Goal: Information Seeking & Learning: Learn about a topic

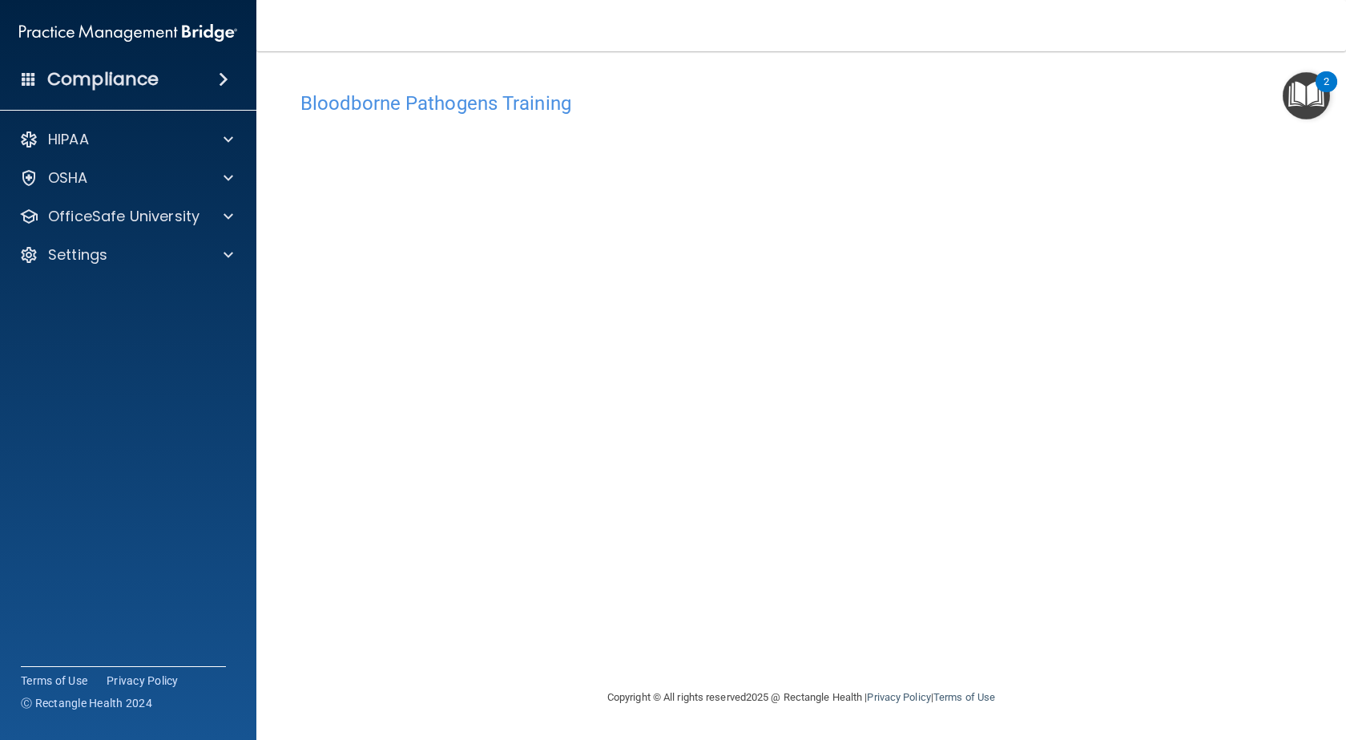
drag, startPoint x: 1346, startPoint y: 407, endPoint x: 1346, endPoint y: 391, distance: 16.0
click at [1346, 391] on main "Bloodborne Pathogens Training This course doesn’t expire until . Are you sure y…" at bounding box center [801, 395] width 1090 height 688
click at [118, 232] on div "OfficeSafe University" at bounding box center [128, 216] width 257 height 32
click at [204, 216] on div "OfficeSafe University" at bounding box center [106, 216] width 199 height 19
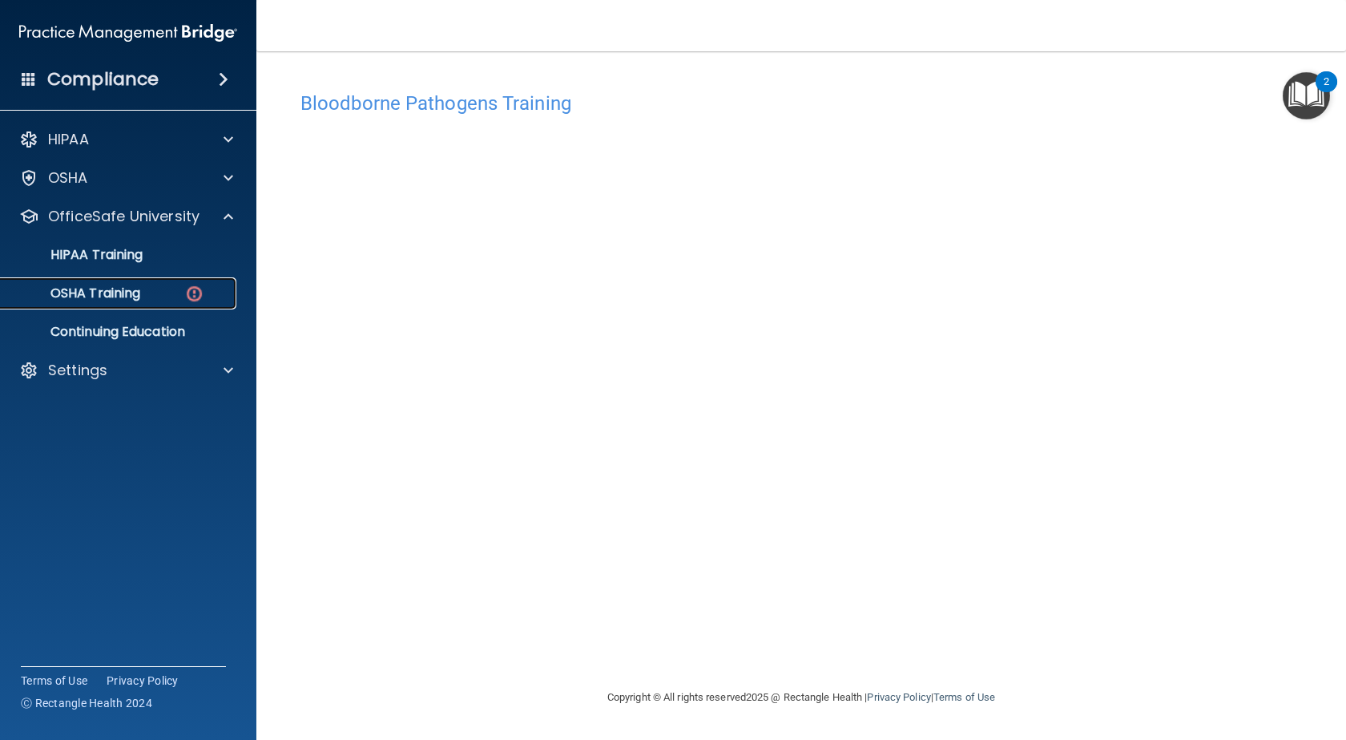
click at [195, 297] on img at bounding box center [194, 294] width 20 height 20
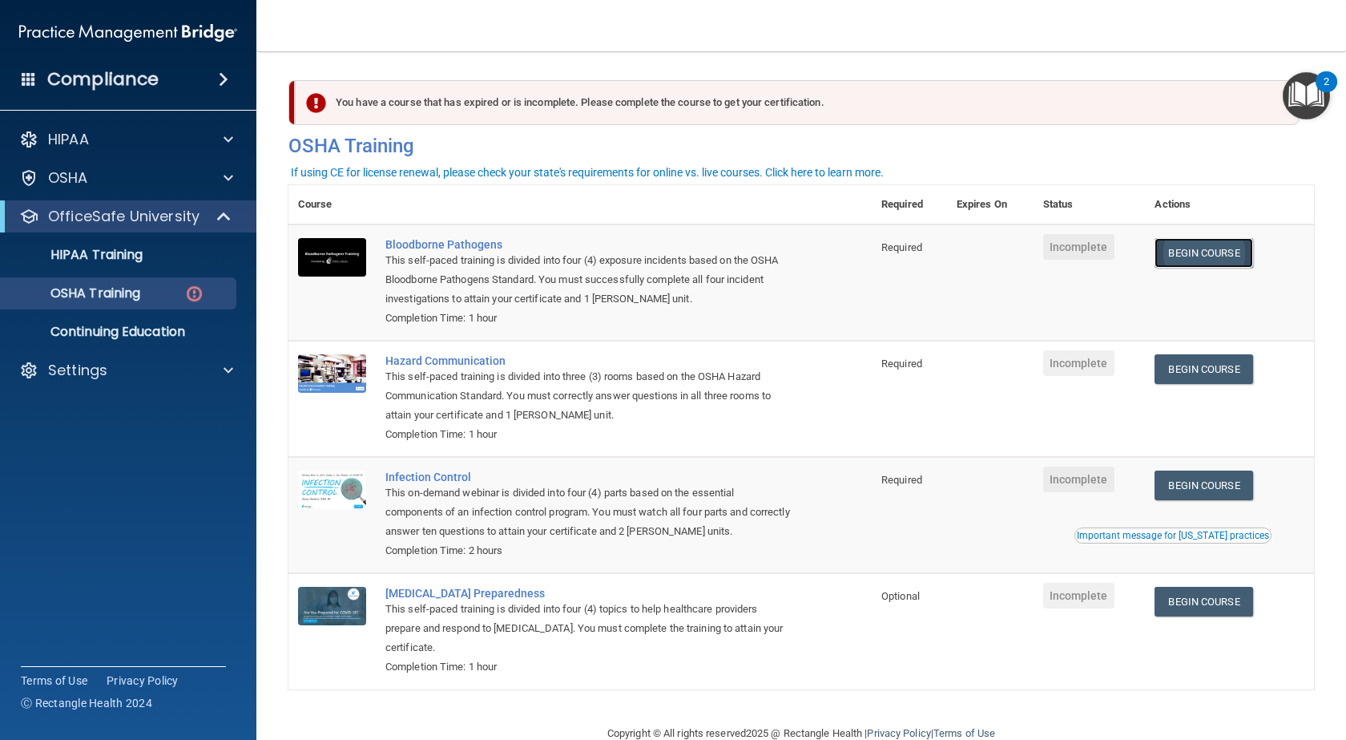
click at [1169, 252] on link "Begin Course" at bounding box center [1204, 253] width 98 height 30
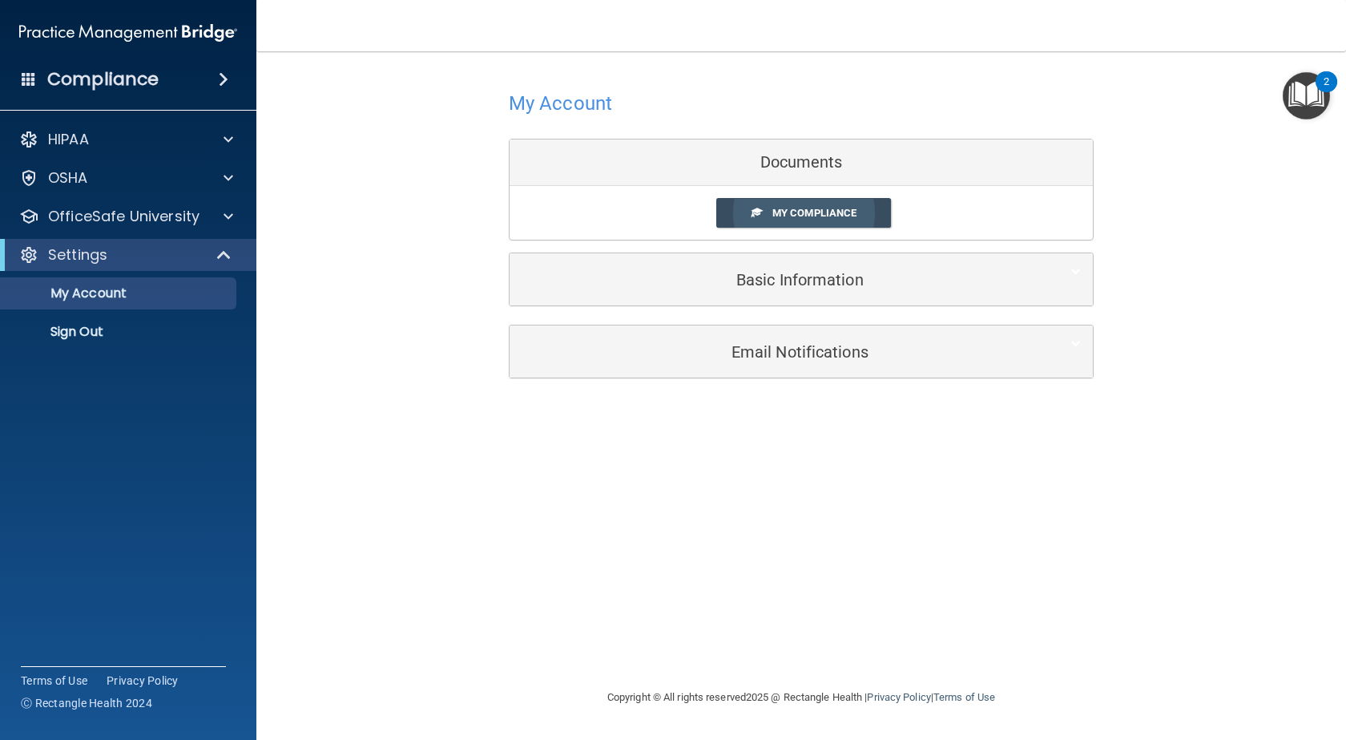
click at [882, 209] on link "My Compliance" at bounding box center [805, 213] width 176 height 30
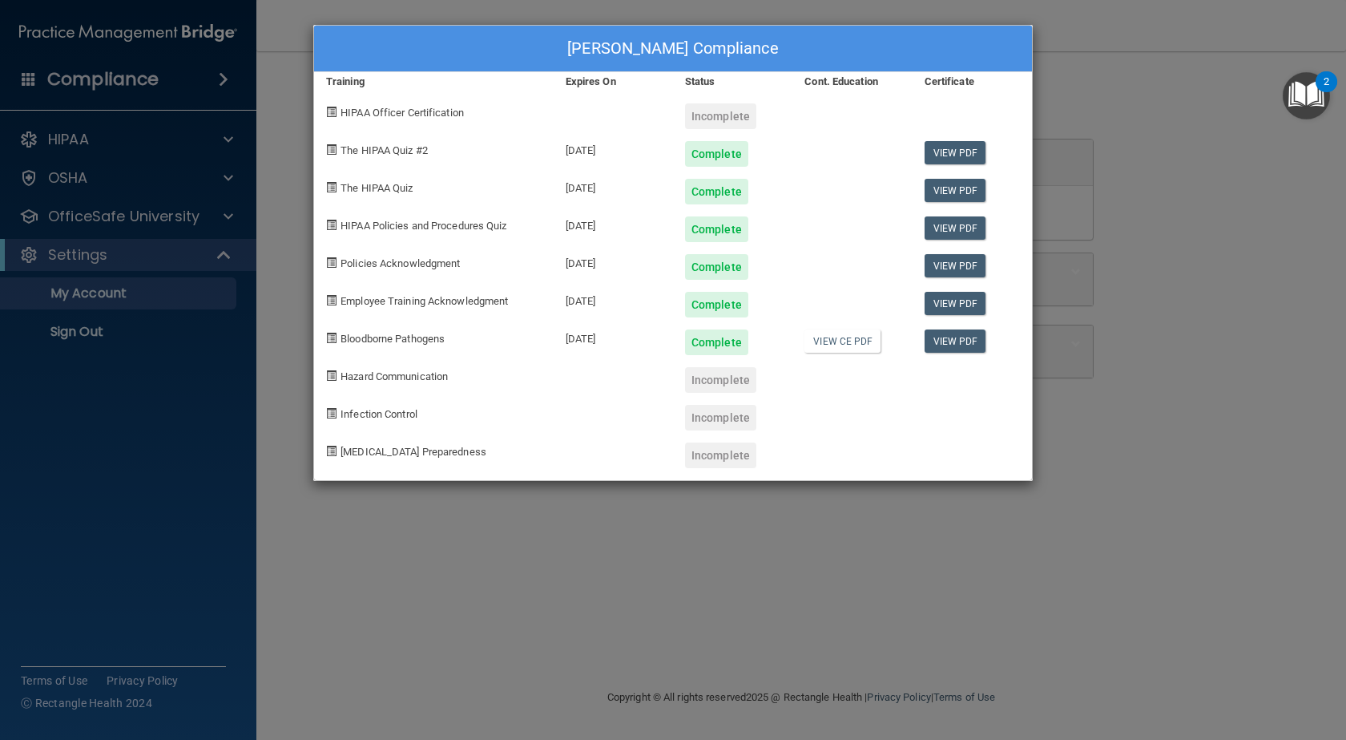
click at [1100, 43] on div "Yael Cerero's Compliance Training Expires On Status Cont. Education Certificate…" at bounding box center [673, 370] width 1346 height 740
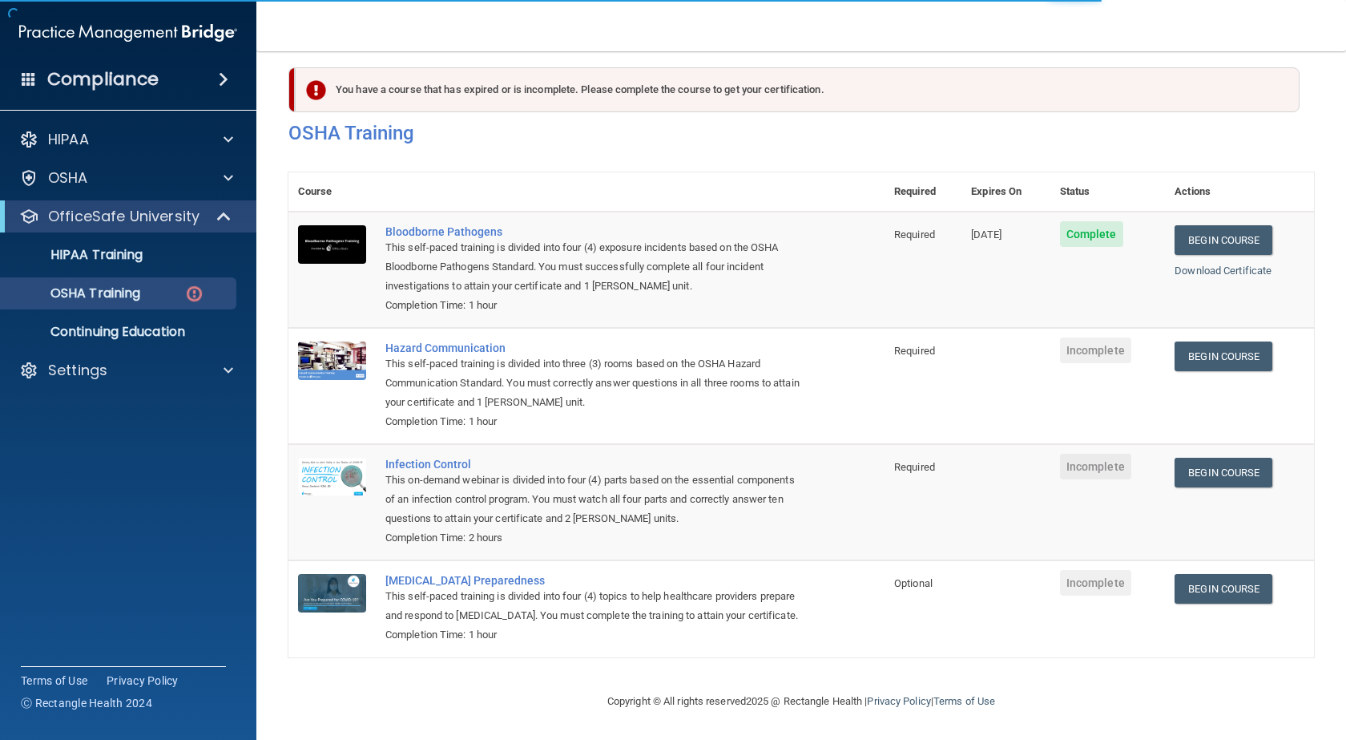
scroll to position [36, 0]
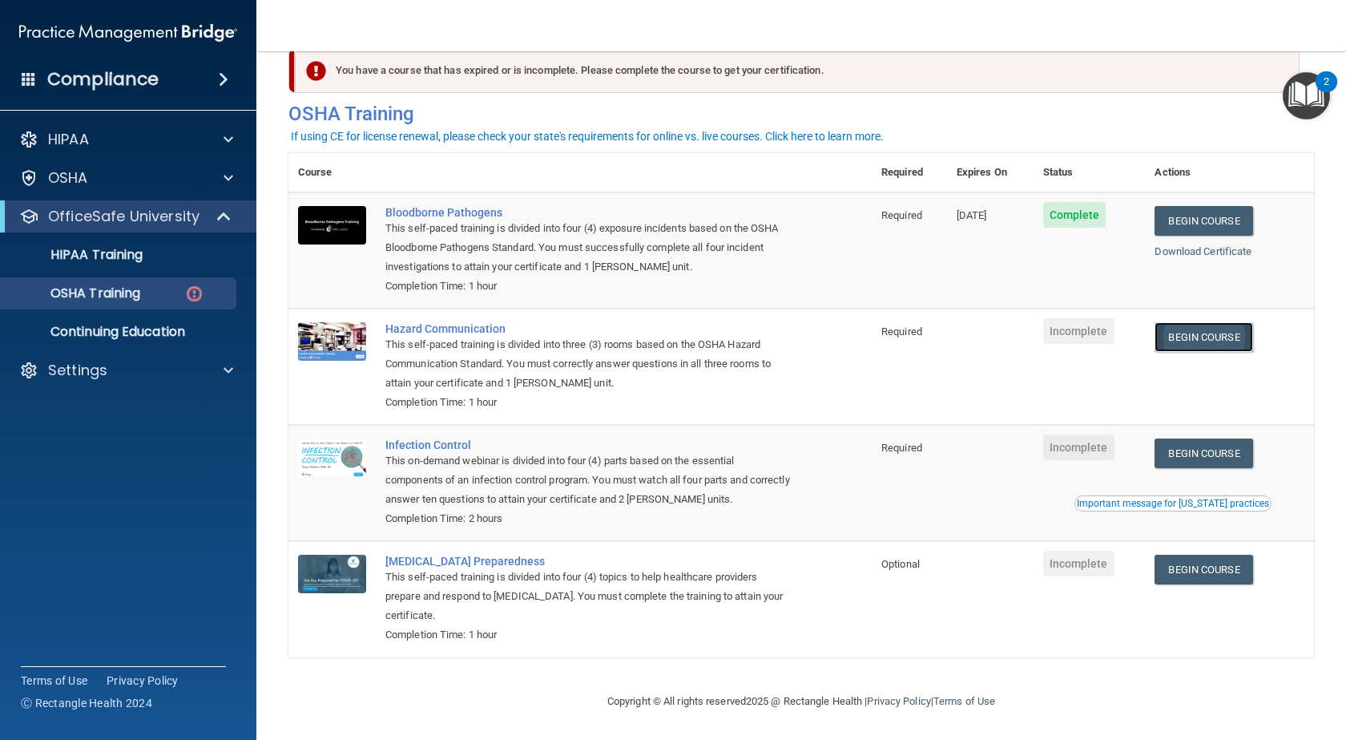
click at [1183, 325] on link "Begin Course" at bounding box center [1204, 337] width 98 height 30
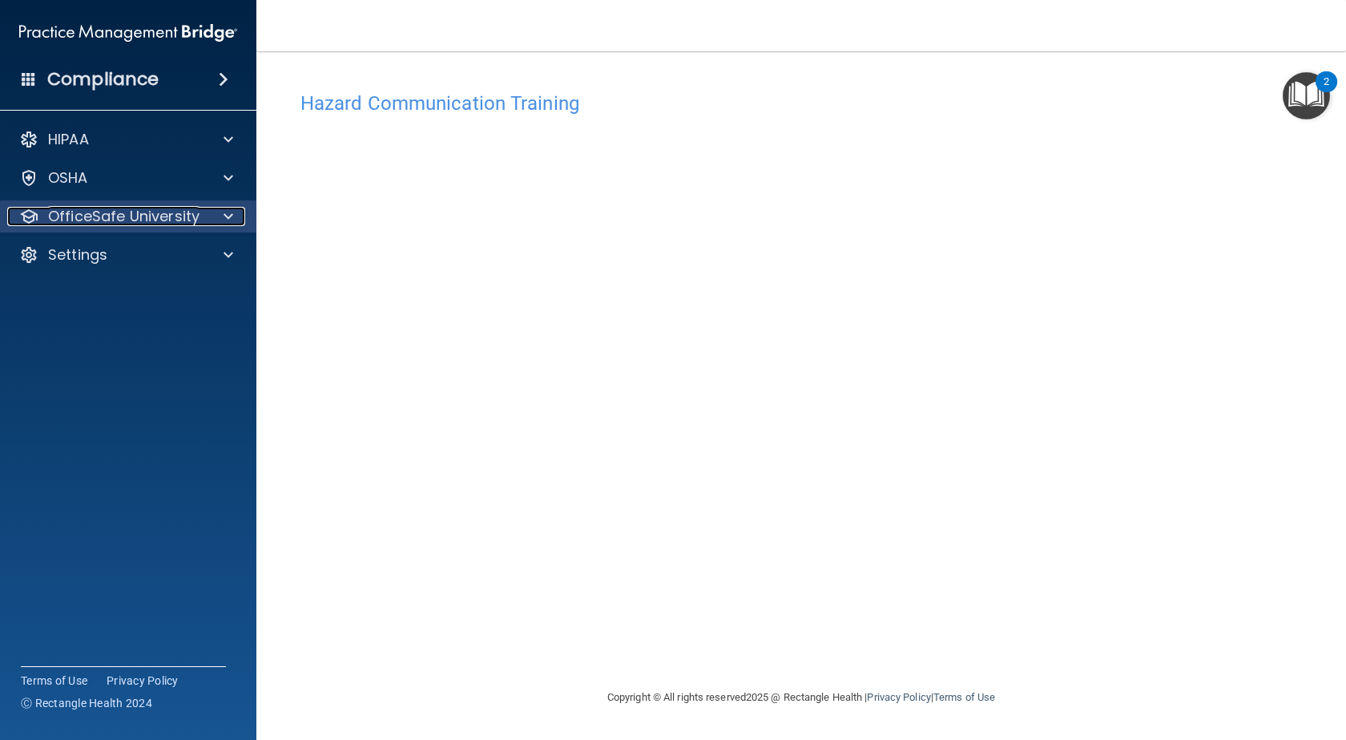
click at [217, 214] on div at bounding box center [226, 216] width 40 height 19
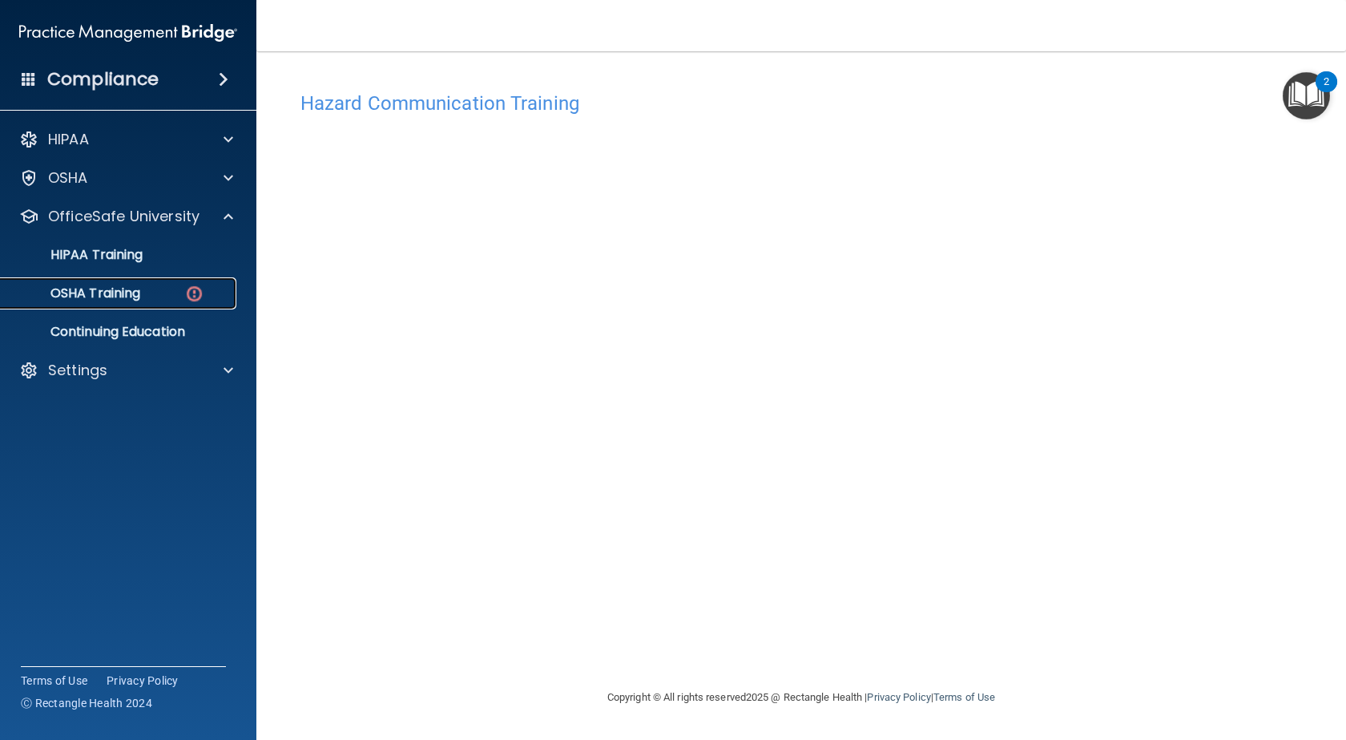
click at [199, 289] on img at bounding box center [194, 294] width 20 height 20
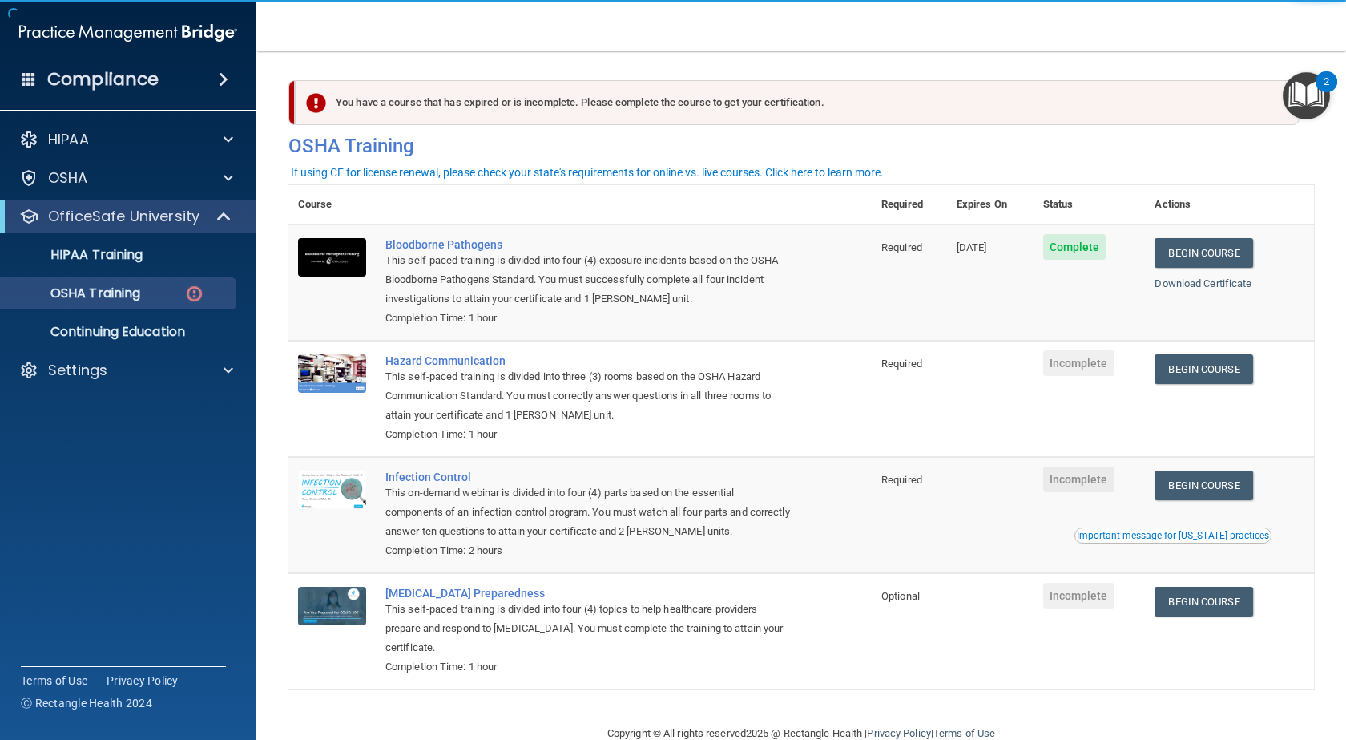
click at [447, 378] on div "This self-paced training is divided into three (3) rooms based on the OSHA Haza…" at bounding box center [589, 396] width 406 height 58
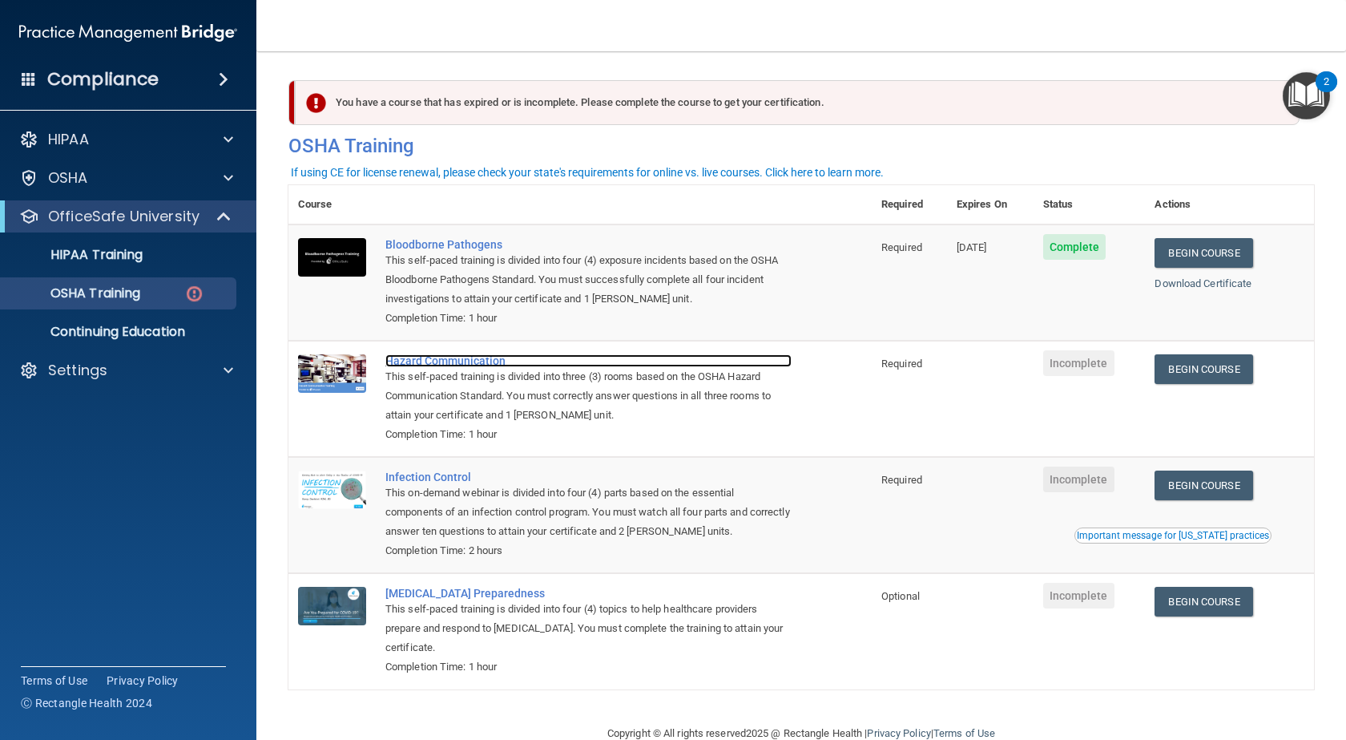
click at [447, 365] on div "Hazard Communication" at bounding box center [589, 360] width 406 height 13
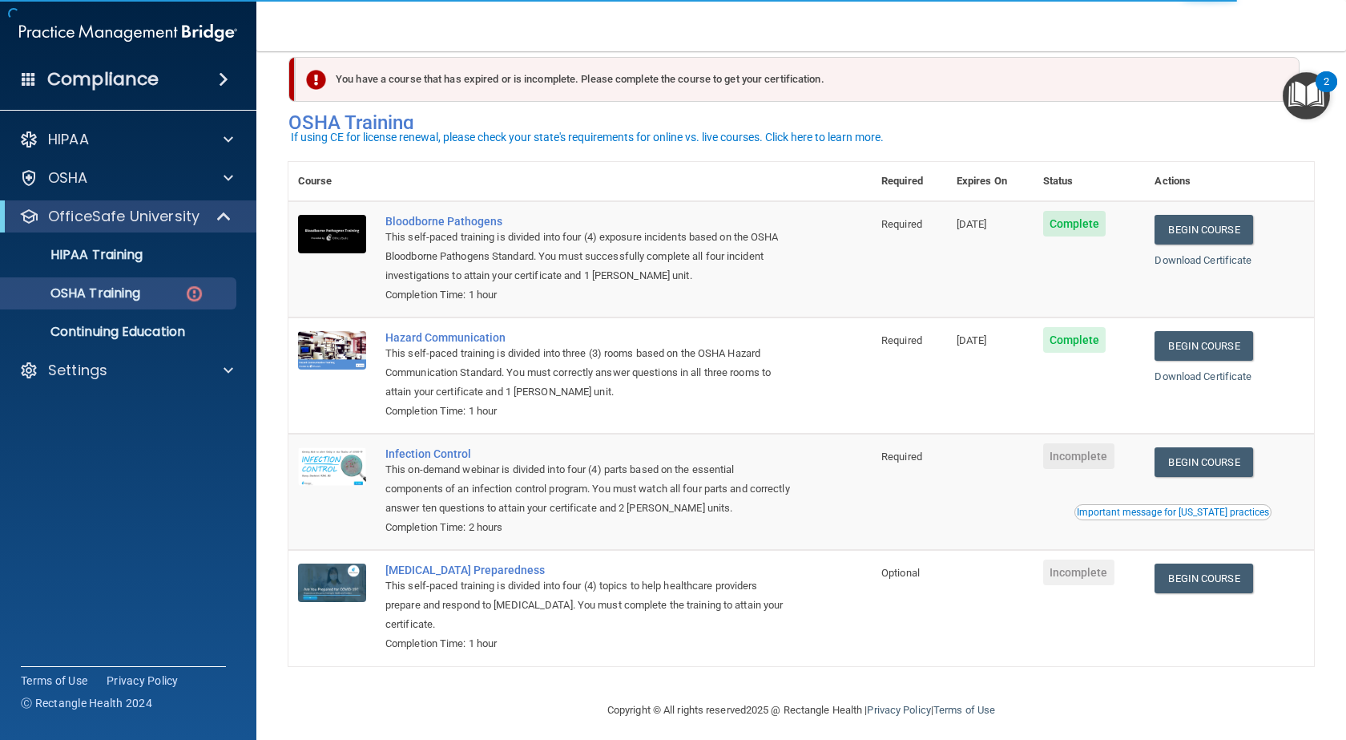
scroll to position [36, 0]
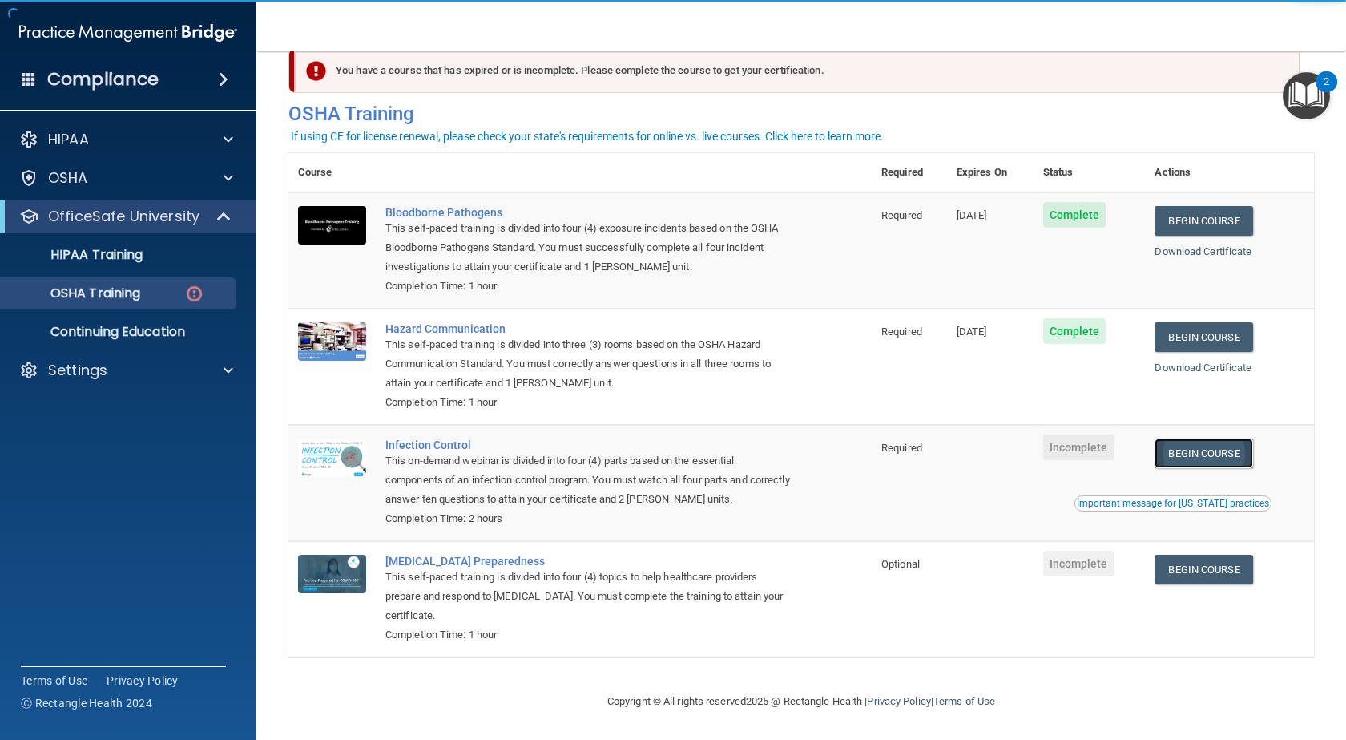
click at [1194, 457] on link "Begin Course" at bounding box center [1204, 453] width 98 height 30
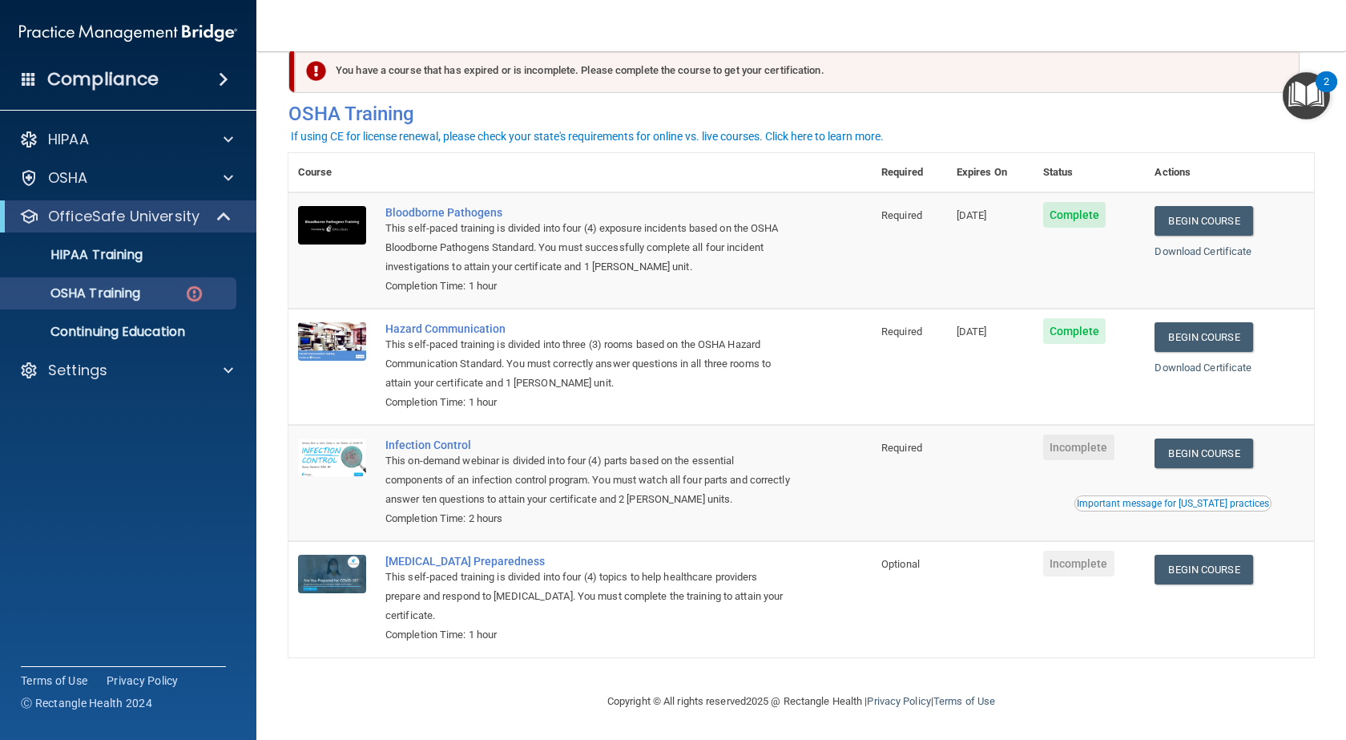
click at [1090, 562] on span "Incomplete" at bounding box center [1079, 564] width 71 height 26
click at [1173, 571] on link "Begin Course" at bounding box center [1204, 570] width 98 height 30
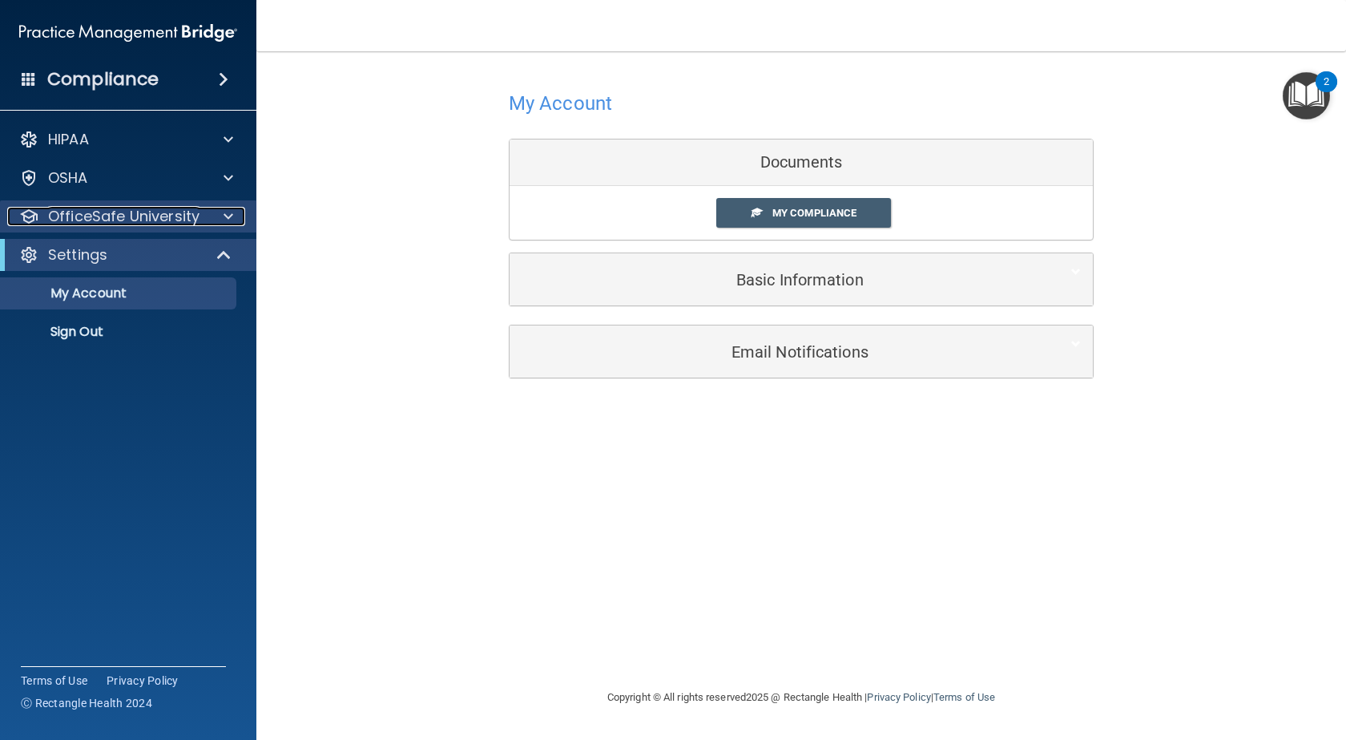
click at [149, 216] on p "OfficeSafe University" at bounding box center [123, 216] width 151 height 19
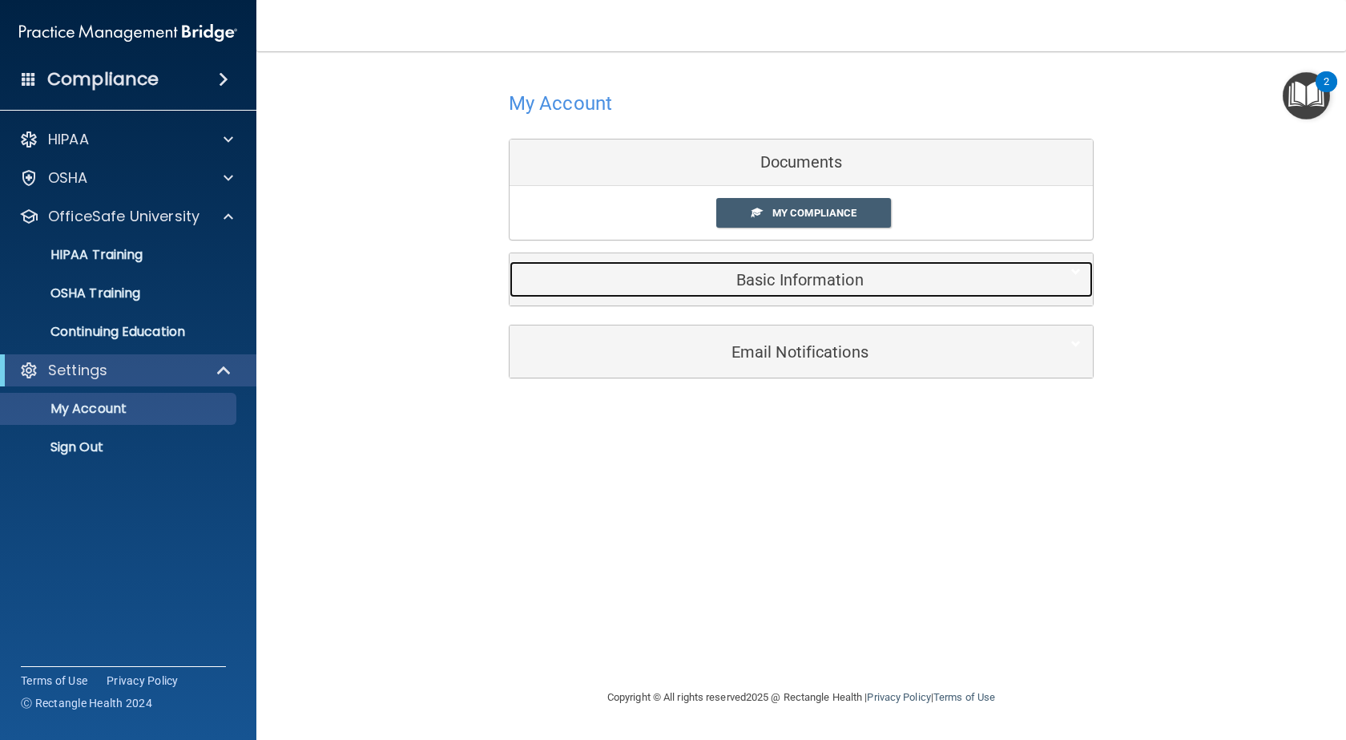
click at [624, 283] on h5 "Basic Information" at bounding box center [777, 280] width 511 height 18
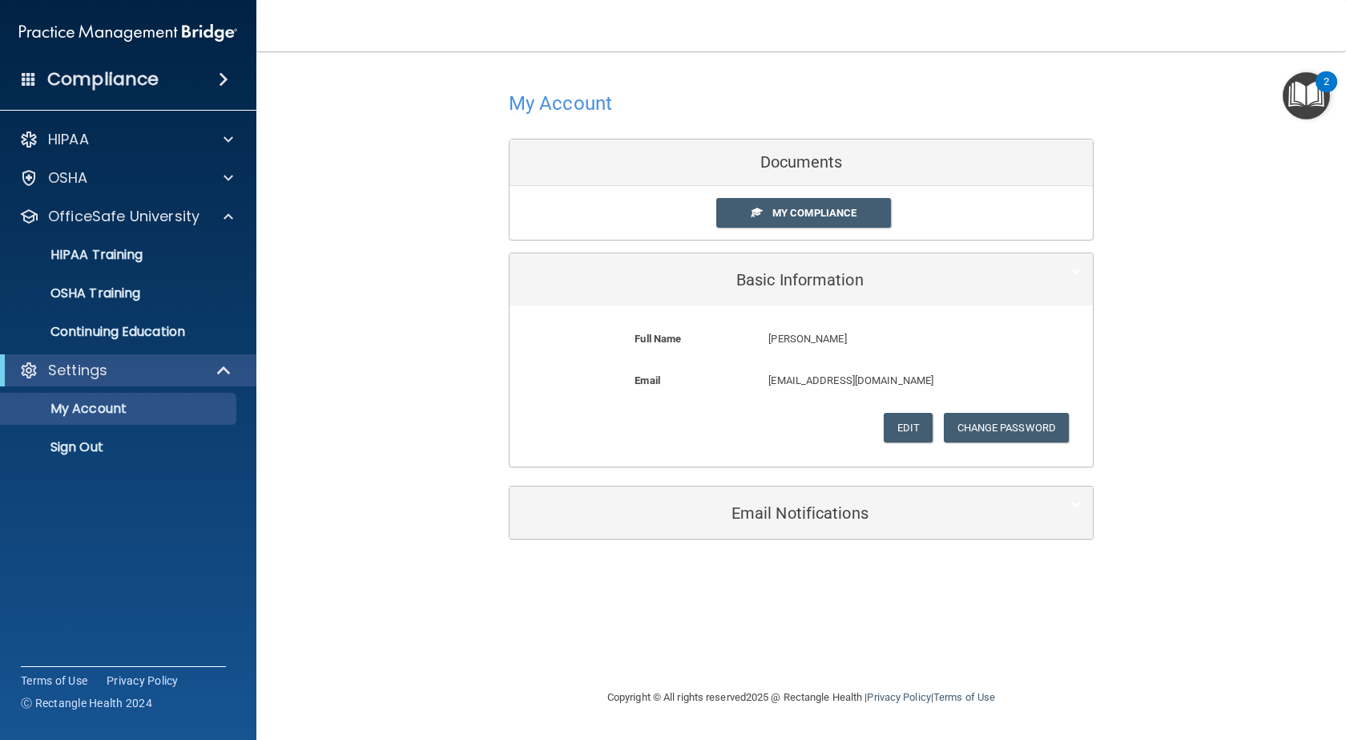
click at [686, 62] on main "My Account Documents My Compliance My Compliance My BAA Basic Information Full …" at bounding box center [801, 395] width 1090 height 688
